Goal: Find specific page/section: Find specific page/section

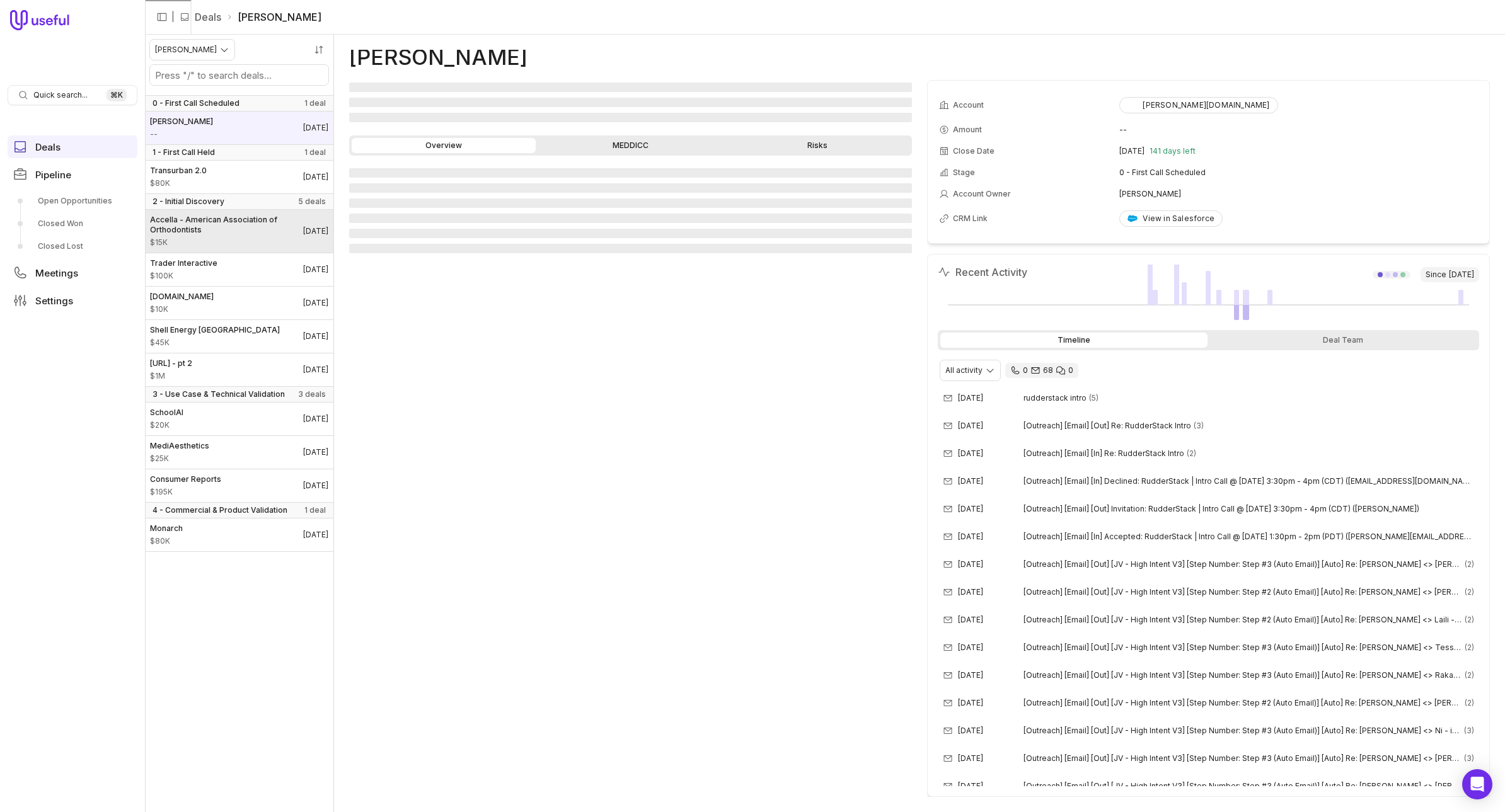
click at [195, 229] on span "Accella - American Association of Orthodontists" at bounding box center [226, 224] width 153 height 20
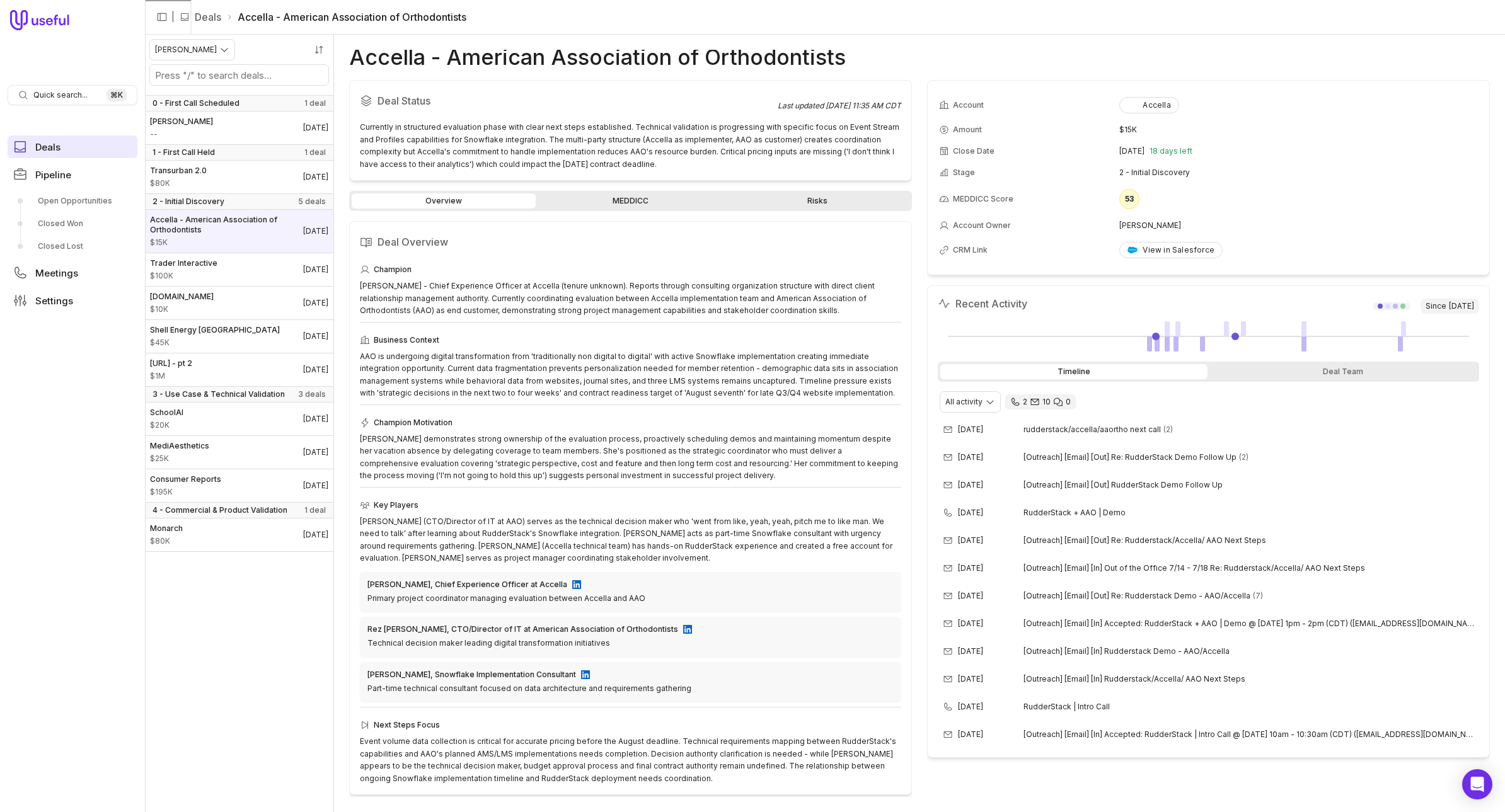
click at [91, 135] on link "Deals" at bounding box center [72, 147] width 130 height 23
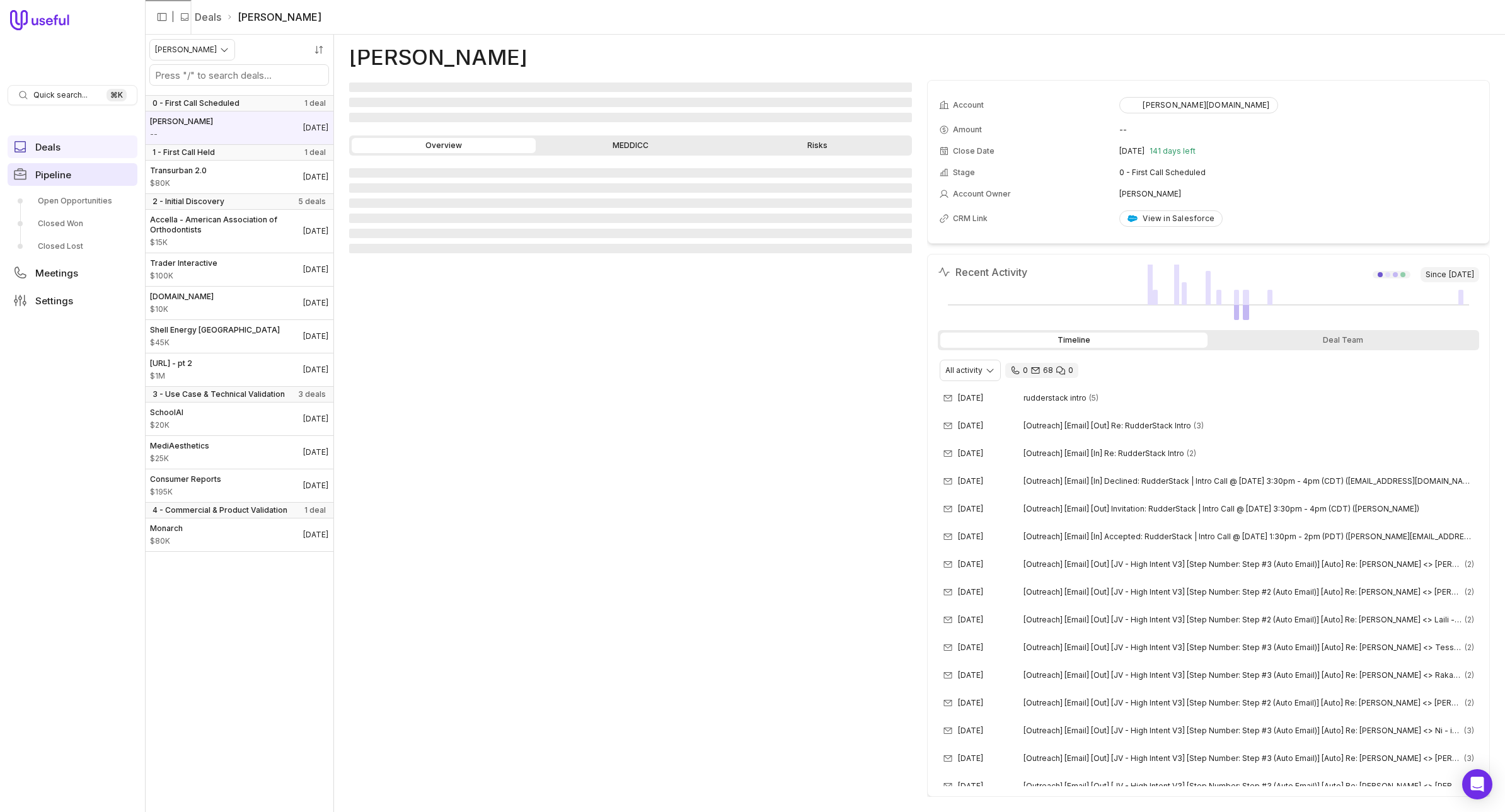
click at [73, 173] on link "Pipeline" at bounding box center [72, 174] width 130 height 23
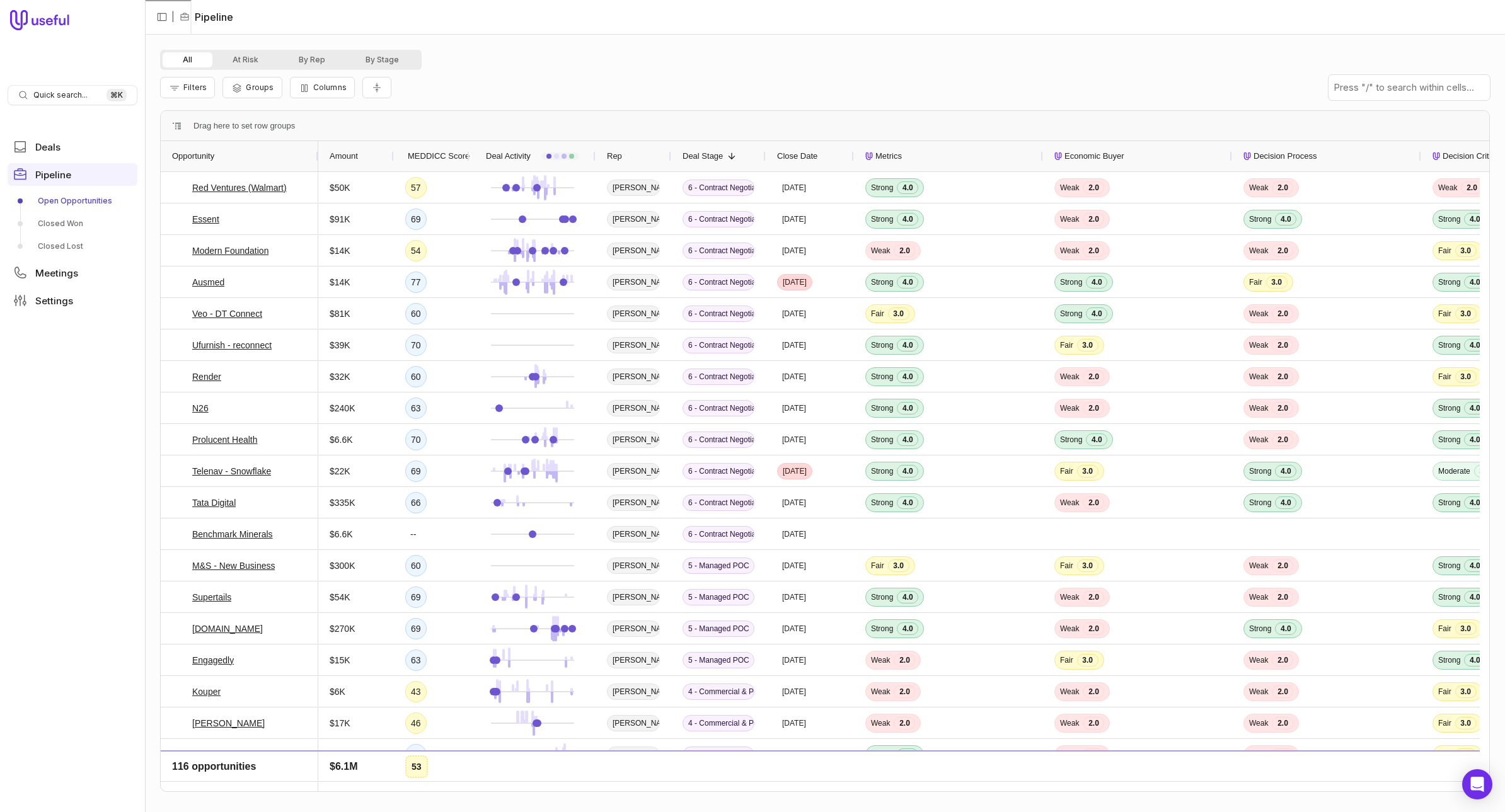
click at [346, 152] on span "Amount" at bounding box center [344, 156] width 29 height 15
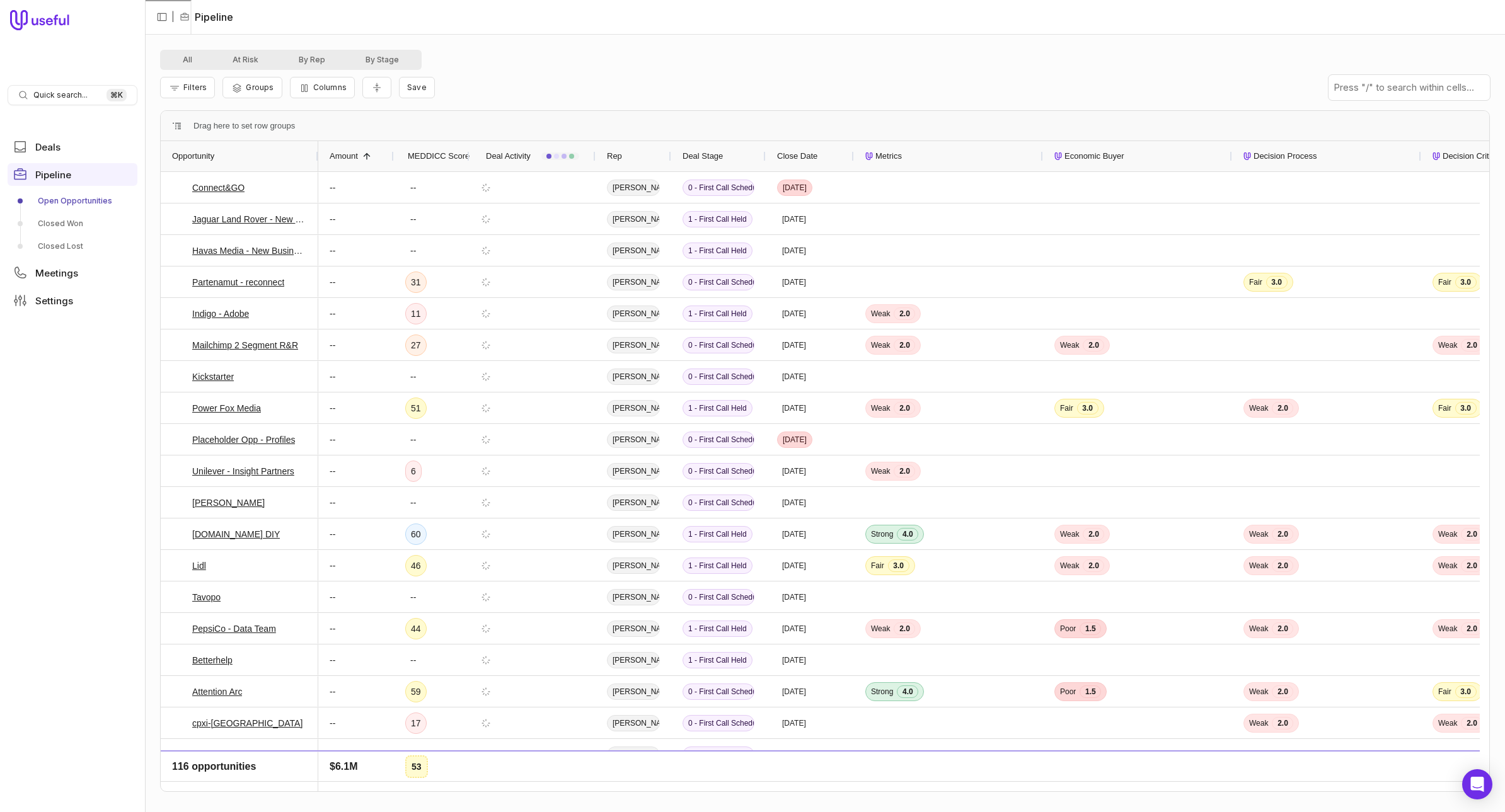
click at [346, 152] on span "Amount" at bounding box center [344, 156] width 29 height 15
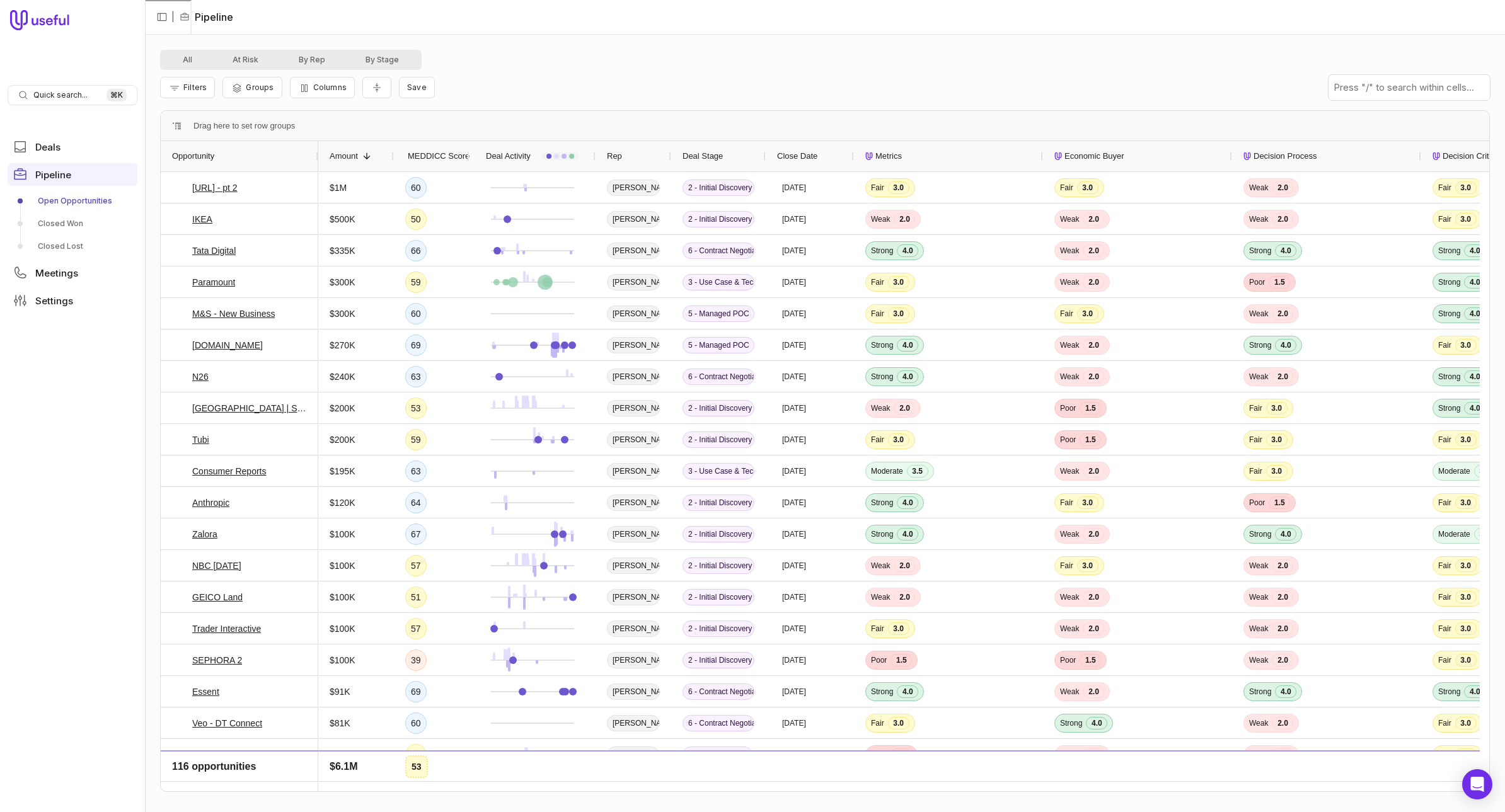
click at [425, 152] on span "MEDDICC Score" at bounding box center [438, 156] width 62 height 15
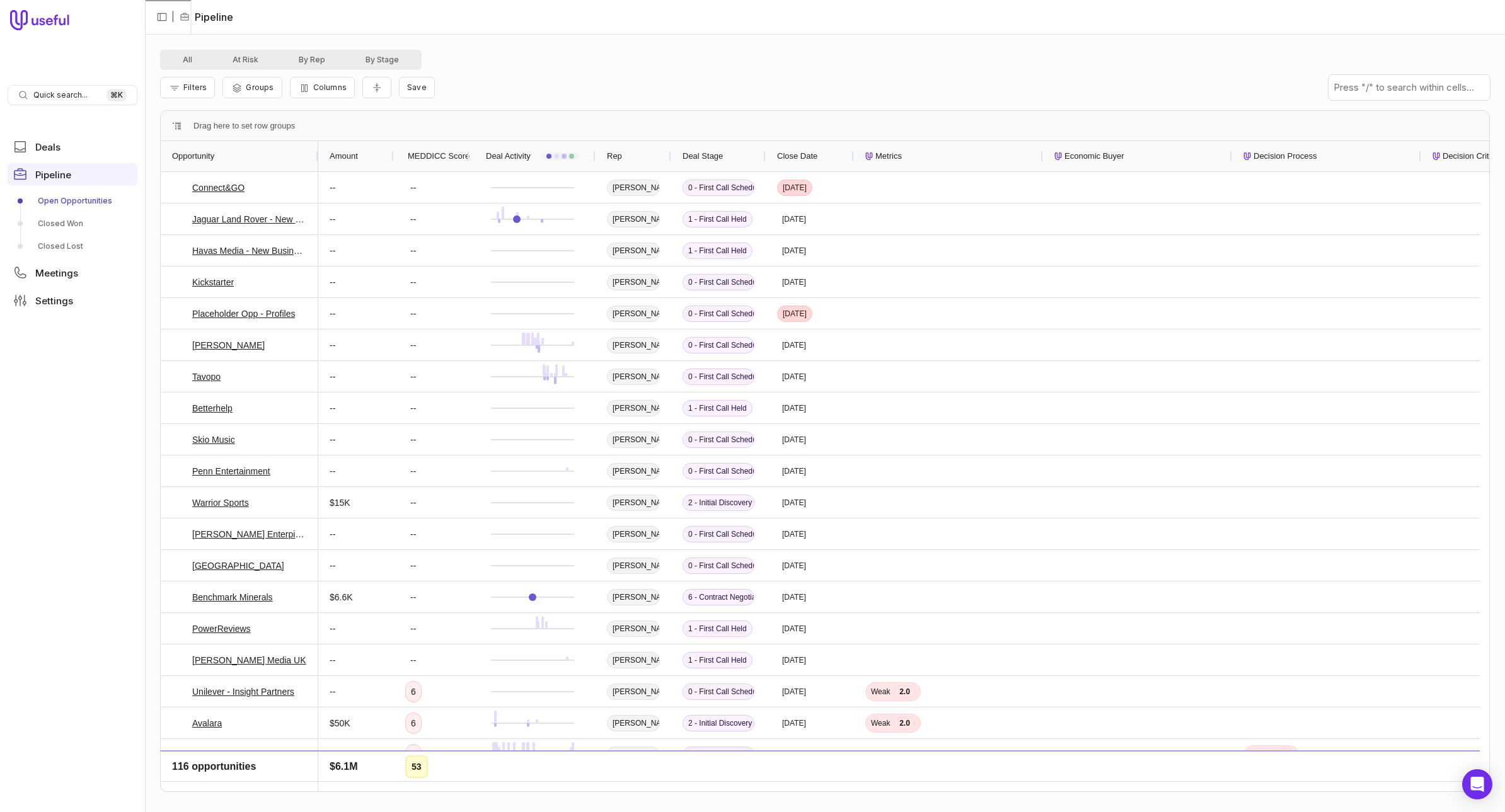
click at [425, 153] on span "MEDDICC Score" at bounding box center [438, 156] width 62 height 15
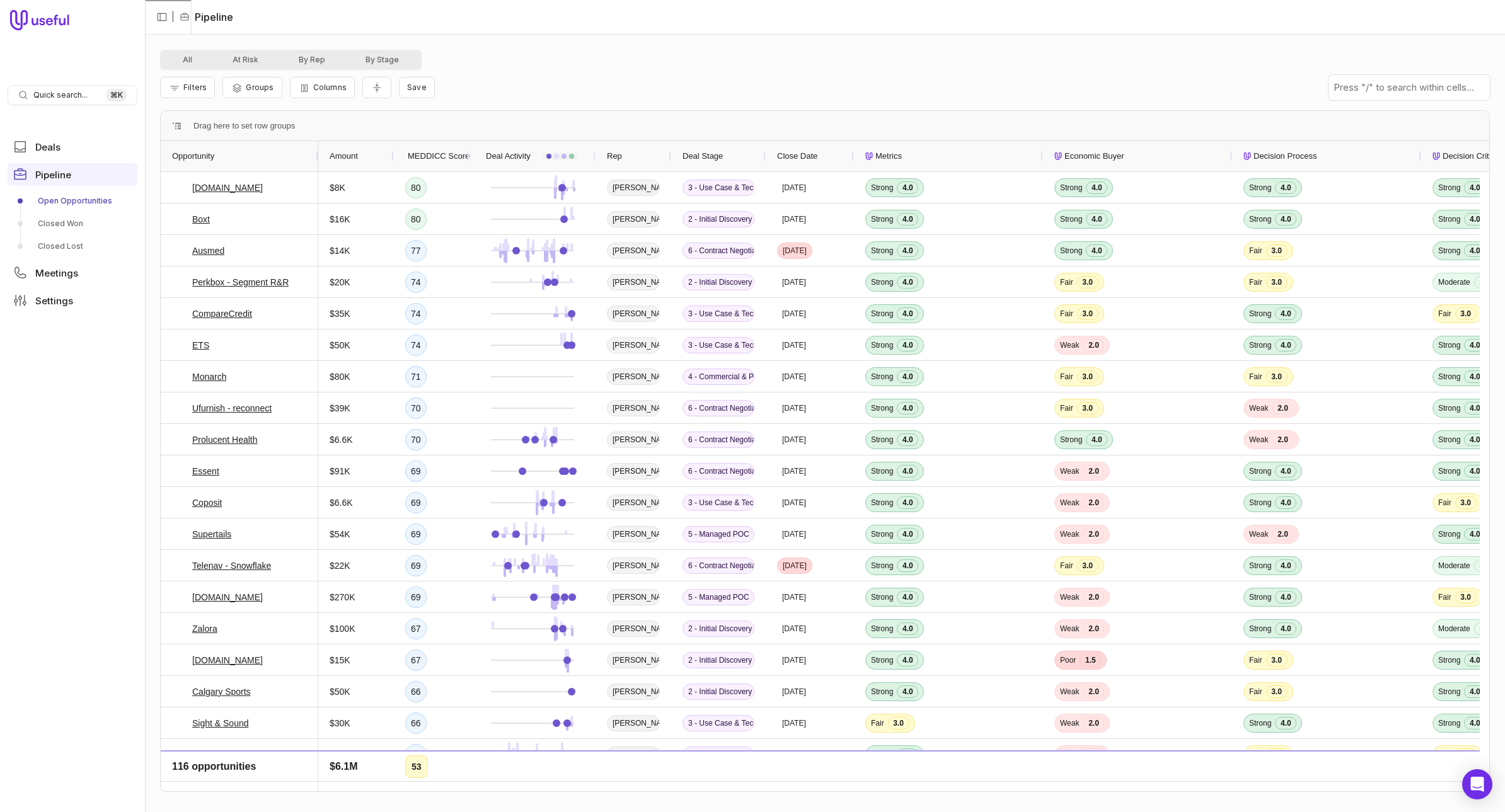
click at [658, 156] on div "Rep" at bounding box center [634, 155] width 53 height 24
